Goal: Book appointment/travel/reservation

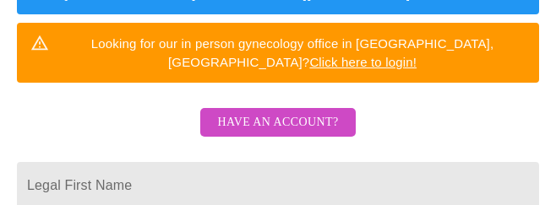
scroll to position [422, 0]
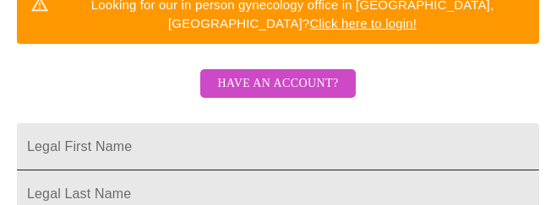
click at [128, 123] on input "Legal First Name" at bounding box center [278, 146] width 522 height 47
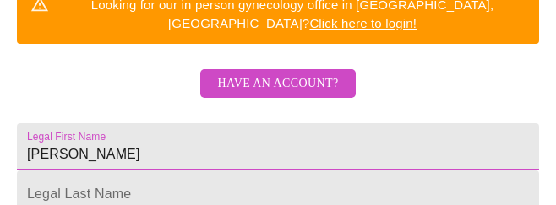
type input "[PERSON_NAME]"
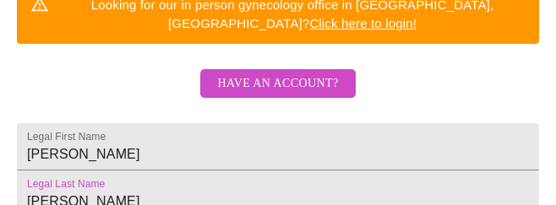
type input "[PERSON_NAME]"
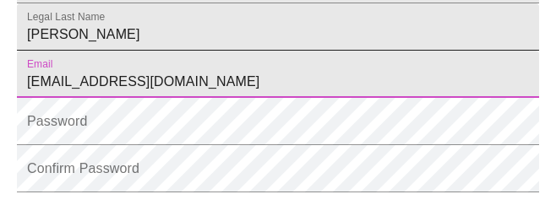
scroll to position [591, 0]
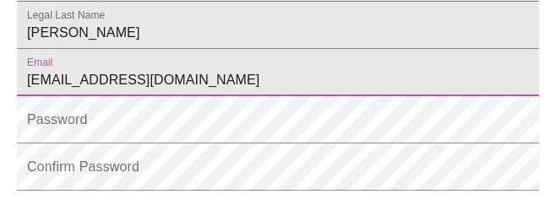
type input "[EMAIL_ADDRESS][DOMAIN_NAME]"
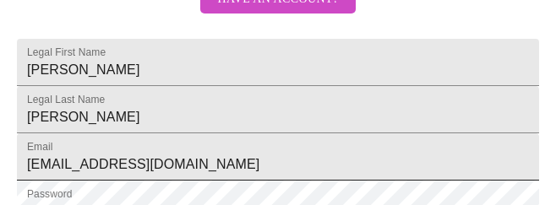
scroll to position [746, 0]
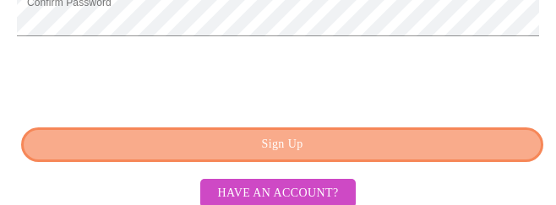
click at [140, 138] on span "Sign Up" at bounding box center [282, 144] width 483 height 21
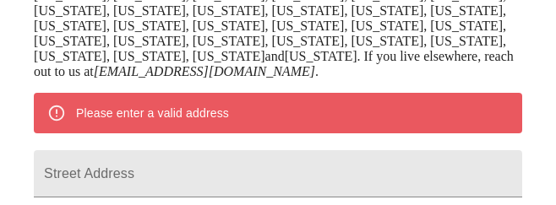
scroll to position [510, 0]
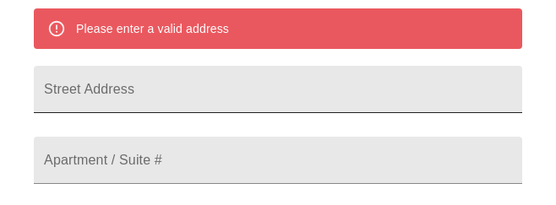
click at [95, 80] on input "Street Address" at bounding box center [278, 89] width 488 height 47
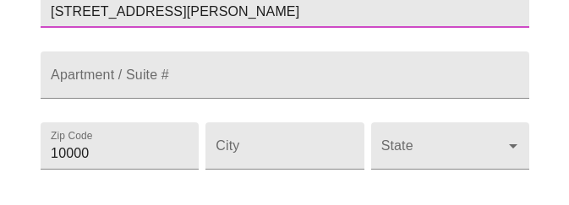
scroll to position [679, 0]
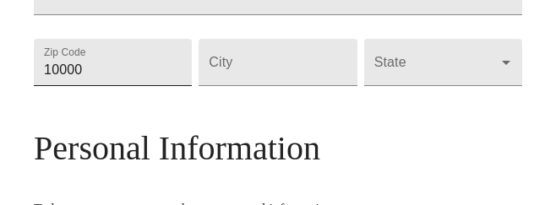
type input "[STREET_ADDRESS][PERSON_NAME]"
drag, startPoint x: 98, startPoint y: 77, endPoint x: 33, endPoint y: 88, distance: 66.0
click at [34, 86] on input "10000" at bounding box center [113, 62] width 158 height 47
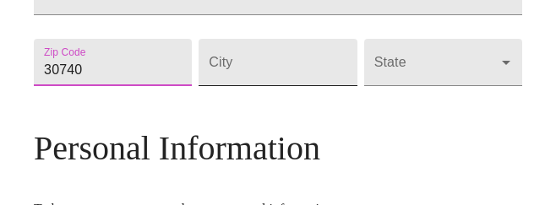
type input "30740"
click at [261, 84] on input "Street Address" at bounding box center [278, 62] width 158 height 47
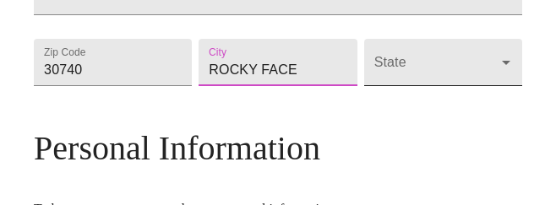
type input "ROCKY FACE"
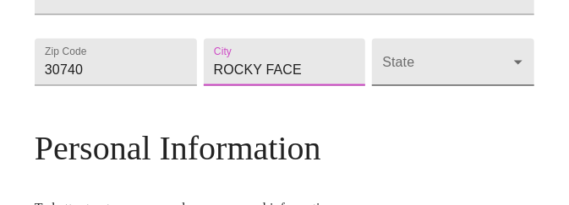
click at [510, 73] on body "MyMenopauseRx Welcome to MyMenopauseRx Since it's your first time here, you'll …" at bounding box center [284, 48] width 555 height 1440
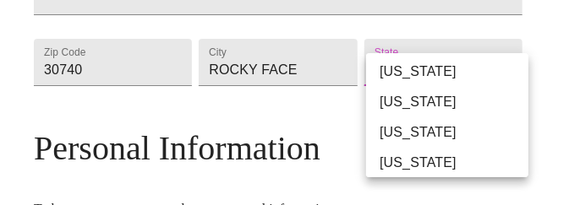
scroll to position [253, 0]
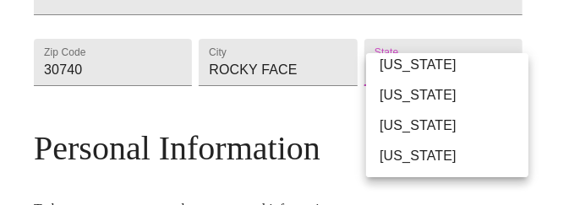
click at [429, 93] on li "[US_STATE]" at bounding box center [453, 95] width 175 height 30
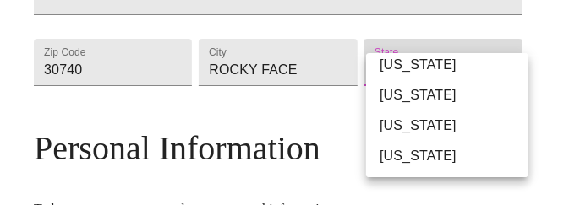
type input "[US_STATE]"
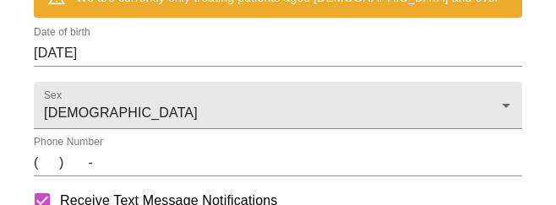
scroll to position [968, 0]
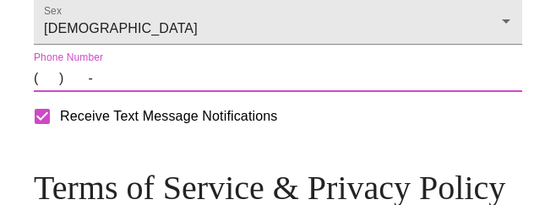
click at [51, 92] on input "(   )    -" at bounding box center [278, 78] width 488 height 27
type input "[PHONE_NUMBER]"
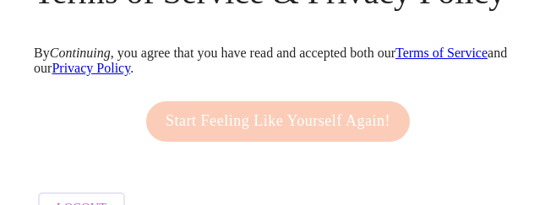
scroll to position [1137, 0]
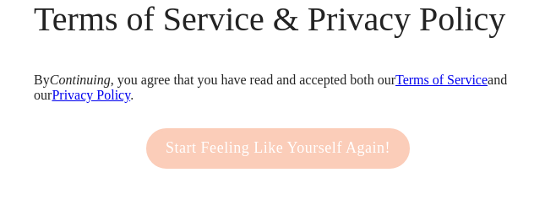
click at [198, 155] on div "Start Feeling Like Yourself Again!" at bounding box center [278, 148] width 272 height 57
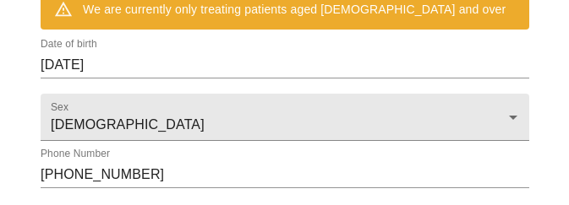
scroll to position [799, 0]
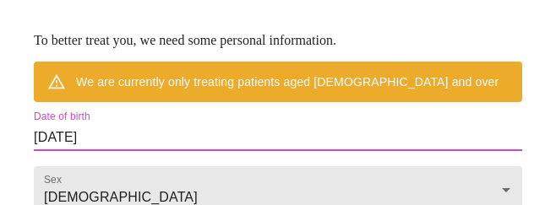
drag, startPoint x: 114, startPoint y: 144, endPoint x: 20, endPoint y: 149, distance: 93.9
click at [105, 144] on input "[DATE]" at bounding box center [278, 137] width 488 height 27
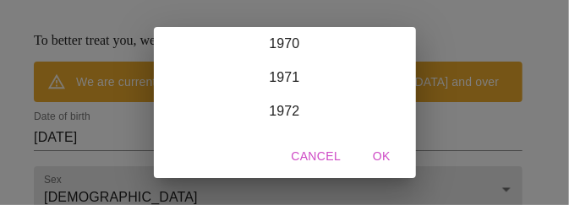
scroll to position [2382, 0]
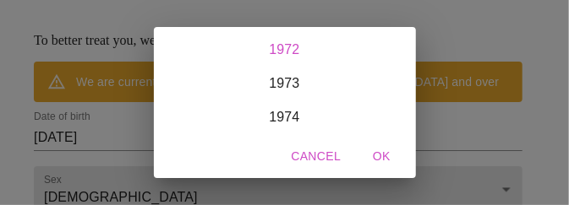
click at [268, 41] on div "1972" at bounding box center [285, 50] width 262 height 34
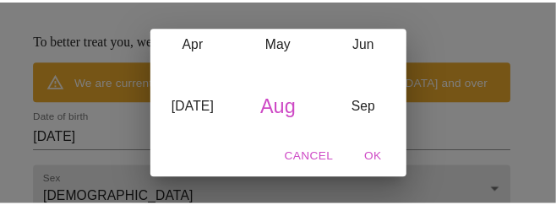
scroll to position [81, 0]
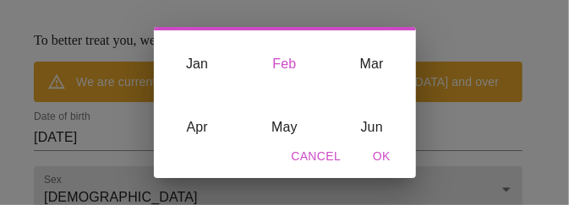
click at [282, 62] on div "Feb" at bounding box center [284, 64] width 87 height 63
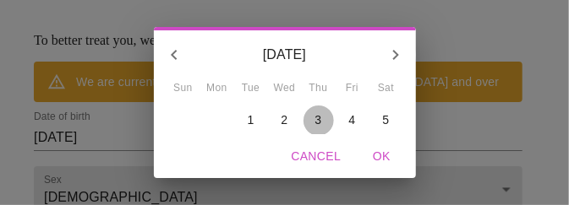
click at [308, 115] on span "3" at bounding box center [318, 120] width 30 height 17
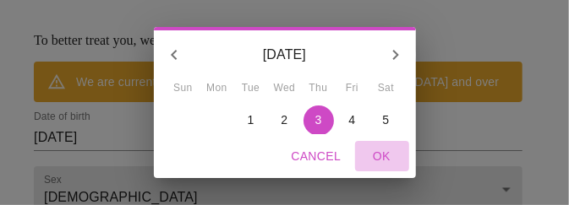
click at [386, 152] on span "OK" at bounding box center [382, 156] width 41 height 21
type input "[DATE]"
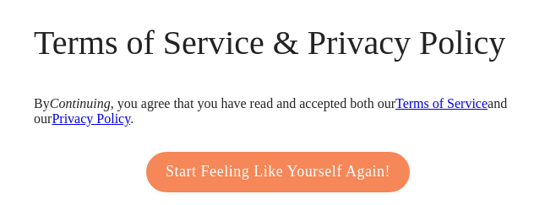
scroll to position [1137, 0]
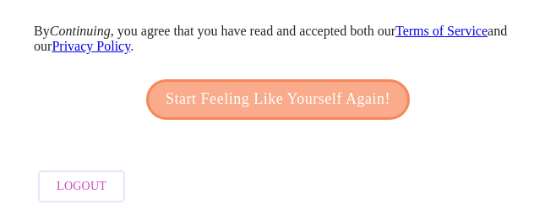
click at [195, 113] on span "Start Feeling Like Yourself Again!" at bounding box center [278, 99] width 225 height 27
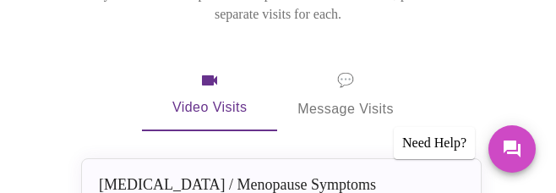
scroll to position [503, 0]
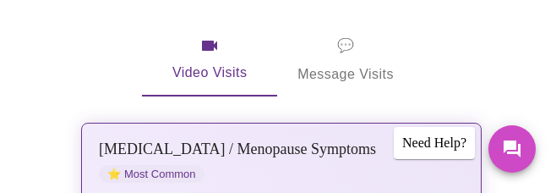
click at [464, 122] on button "[MEDICAL_DATA] / Menopause Symptoms ⭐ Most Common (New & follow-up visits) Choo…" at bounding box center [281, 193] width 400 height 142
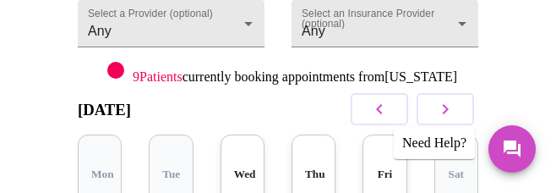
scroll to position [419, 0]
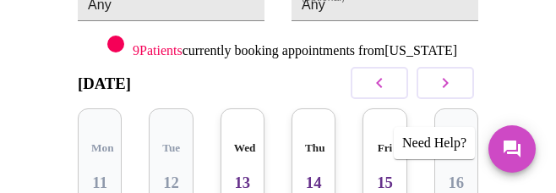
click at [255, 108] on div "Wed 13 3 Slots Left ( 17 Total)" at bounding box center [242, 195] width 44 height 175
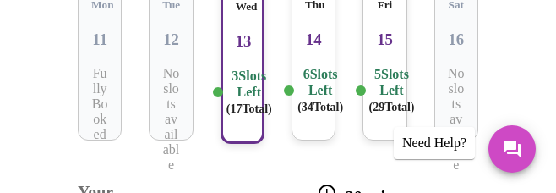
scroll to position [588, 0]
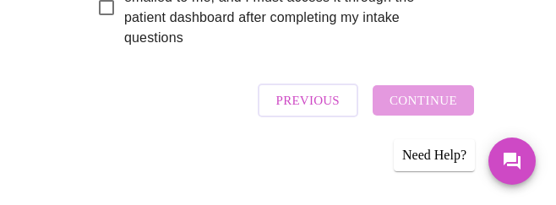
scroll to position [1423, 0]
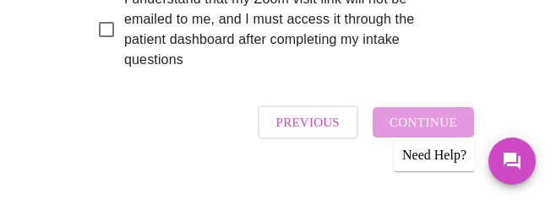
checkbox input "true"
click at [105, 47] on input "I understand that my Zoom visit link will not be emailed to me, and I must acce…" at bounding box center [106, 29] width 35 height 35
checkbox input "true"
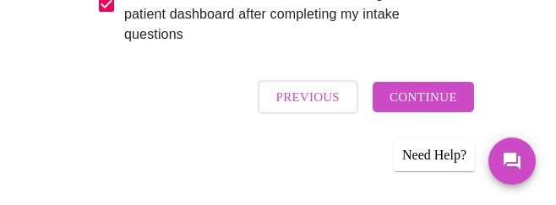
scroll to position [1507, 0]
click at [436, 95] on span "Continue" at bounding box center [423, 97] width 68 height 22
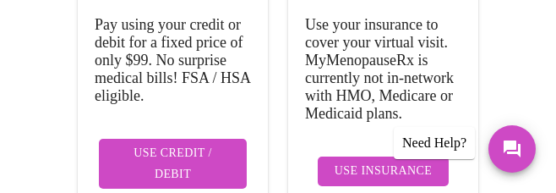
scroll to position [634, 0]
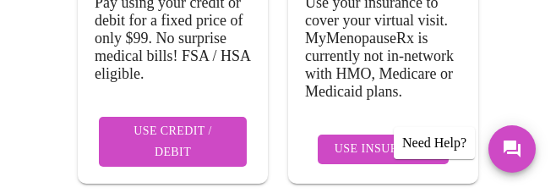
click at [395, 139] on span "Use Insurance" at bounding box center [383, 149] width 97 height 21
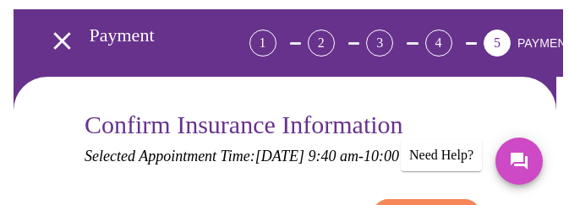
scroll to position [338, 0]
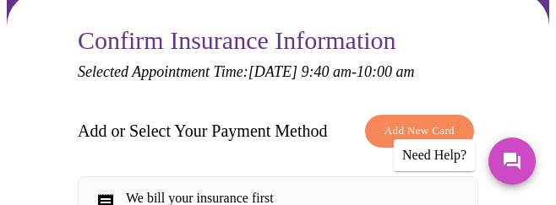
click at [438, 122] on span "Add New Card" at bounding box center [419, 131] width 70 height 19
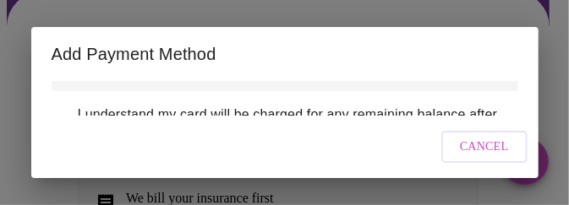
scroll to position [84, 0]
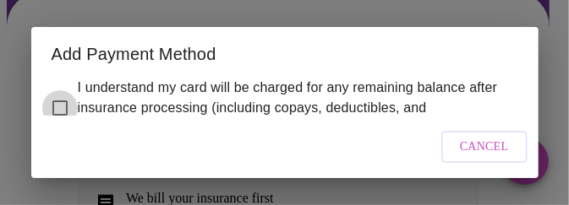
click at [59, 106] on input "I understand my card will be charged for any remaining balance after insurance …" at bounding box center [59, 107] width 35 height 35
checkbox input "true"
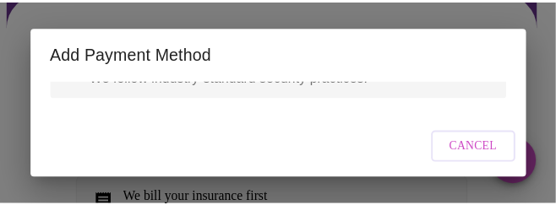
scroll to position [0, 0]
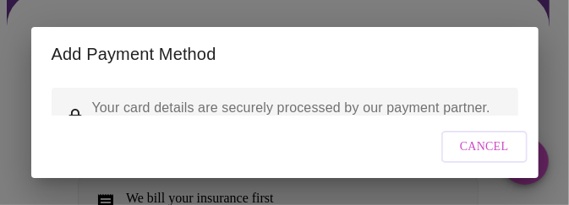
click at [411, 6] on div "Add Payment Method Your card details are securely processed by our payment part…" at bounding box center [284, 102] width 569 height 205
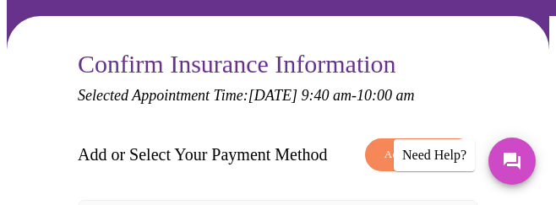
scroll to position [399, 0]
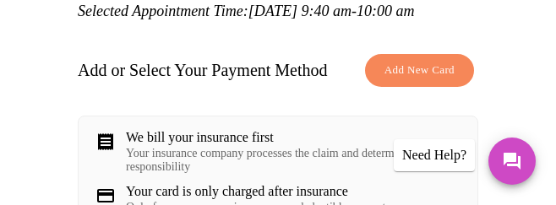
click at [242, 130] on div "We bill your insurance first" at bounding box center [293, 137] width 335 height 15
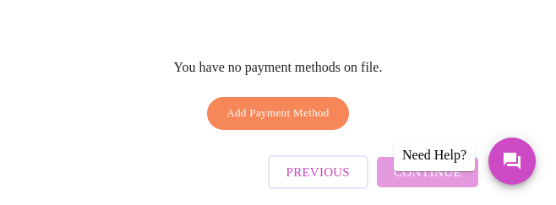
scroll to position [737, 0]
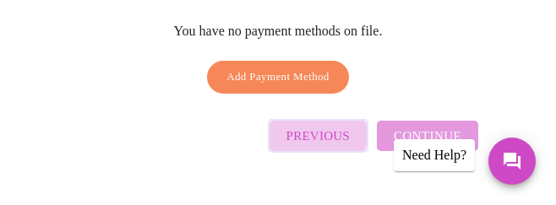
click at [323, 125] on span "Previous" at bounding box center [317, 136] width 63 height 22
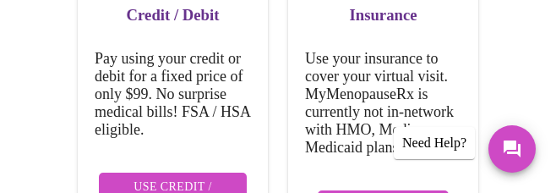
scroll to position [542, 0]
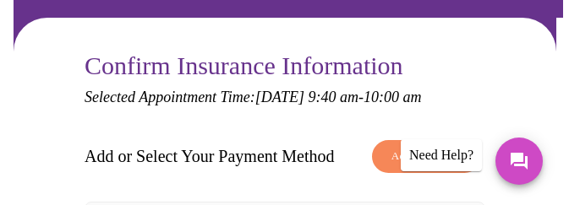
scroll to position [338, 0]
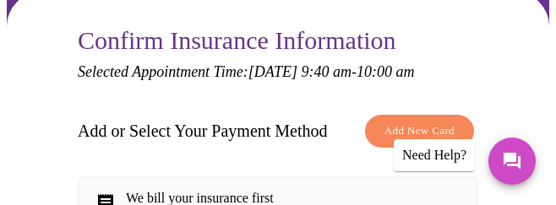
click at [437, 122] on span "Add New Card" at bounding box center [419, 131] width 70 height 19
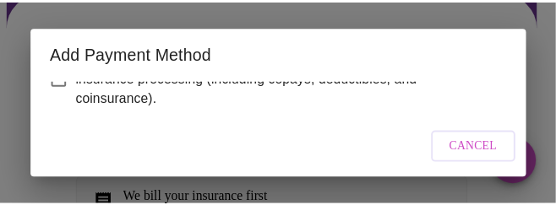
scroll to position [0, 0]
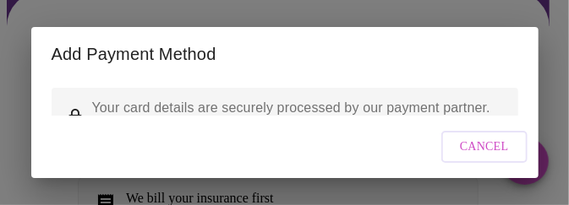
click at [481, 155] on span "Cancel" at bounding box center [484, 147] width 49 height 21
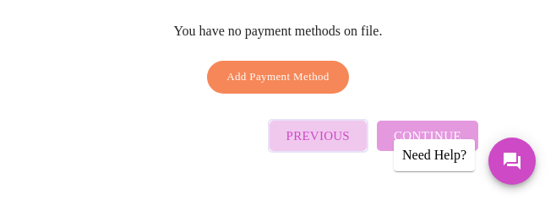
click at [329, 125] on span "Previous" at bounding box center [317, 136] width 63 height 22
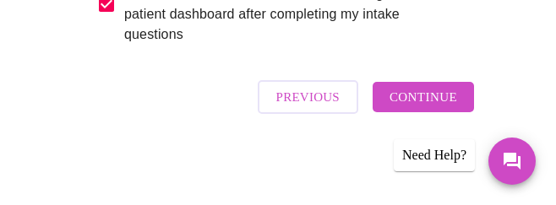
scroll to position [1507, 0]
click at [329, 108] on span "Previous" at bounding box center [307, 97] width 63 height 22
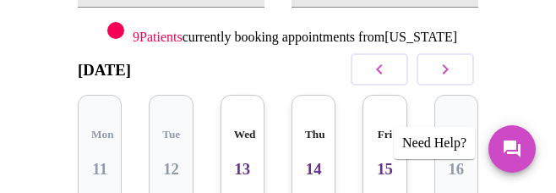
scroll to position [526, 0]
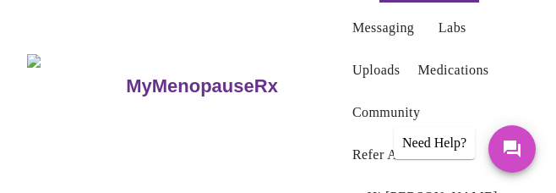
scroll to position [84, 0]
